Goal: Find specific page/section: Find specific page/section

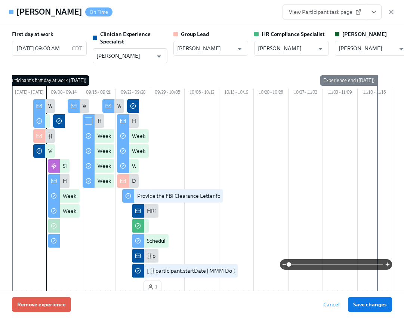
scroll to position [0, 10701]
click at [390, 11] on icon "button" at bounding box center [391, 11] width 7 height 7
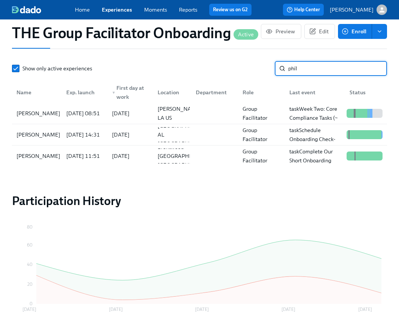
click at [314, 69] on input "phil" at bounding box center [337, 68] width 99 height 15
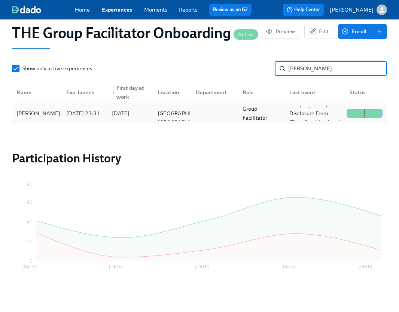
type input "[PERSON_NAME]"
click at [51, 110] on div "[PERSON_NAME]" at bounding box center [38, 113] width 50 height 9
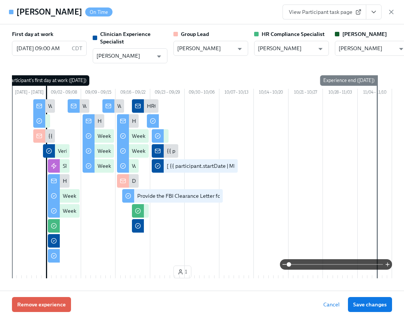
click at [376, 13] on icon "View task page" at bounding box center [373, 11] width 7 height 7
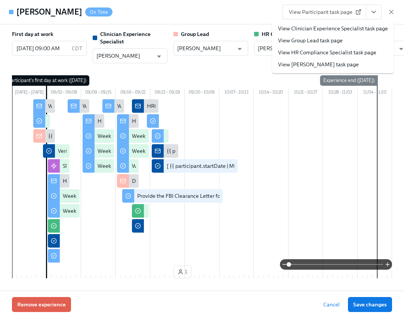
click at [346, 28] on link "View Clinician Experience Specialist task page" at bounding box center [333, 28] width 110 height 7
